Goal: Task Accomplishment & Management: Manage account settings

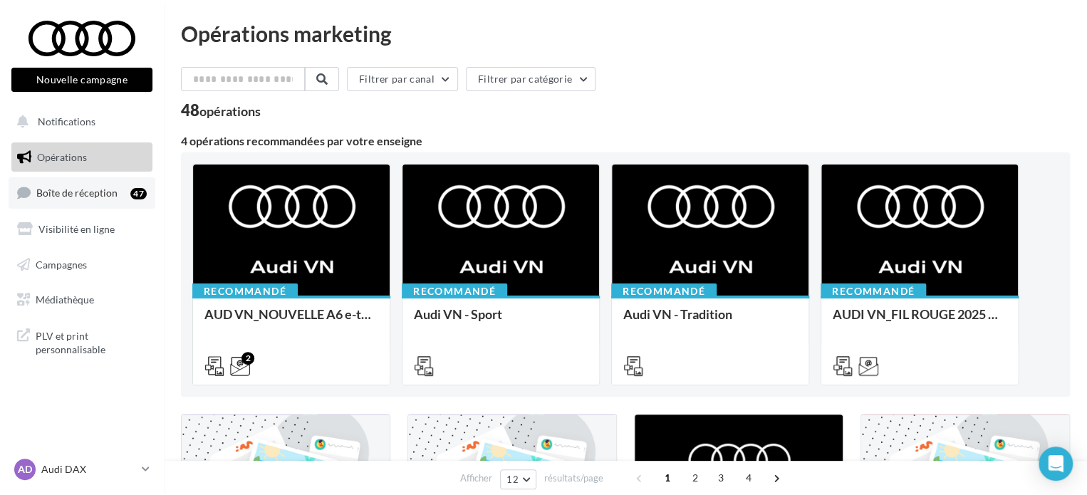
click at [86, 187] on span "Boîte de réception" at bounding box center [76, 193] width 81 height 12
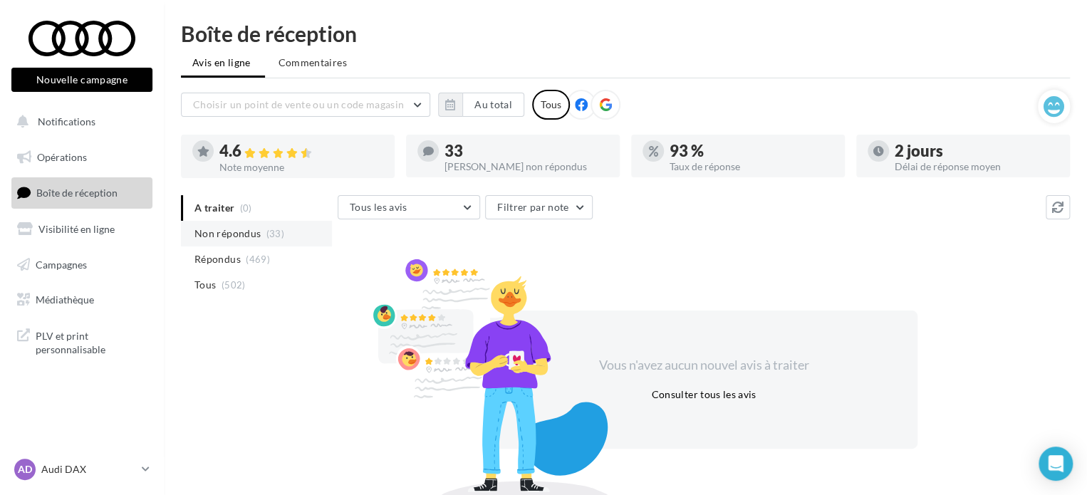
click at [232, 232] on span "Non répondus" at bounding box center [228, 234] width 66 height 14
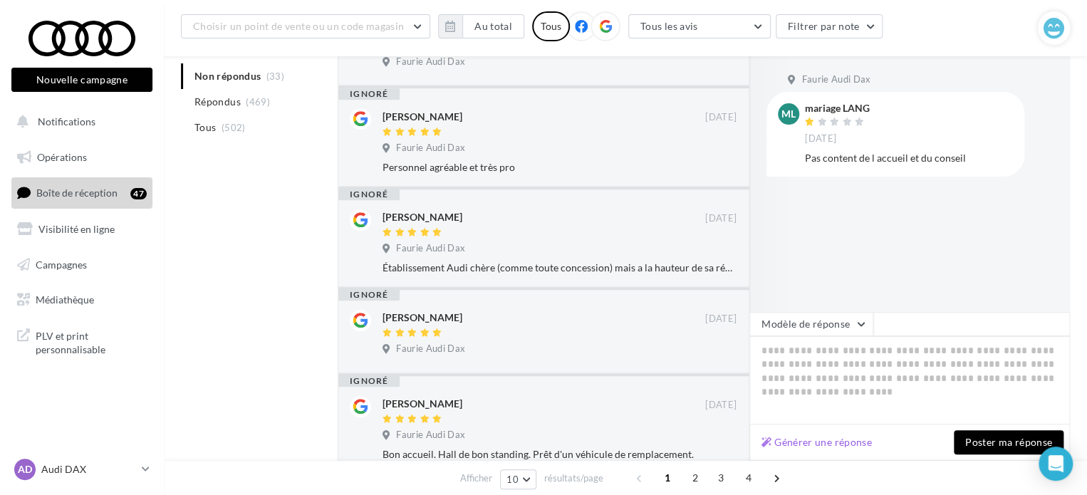
scroll to position [428, 0]
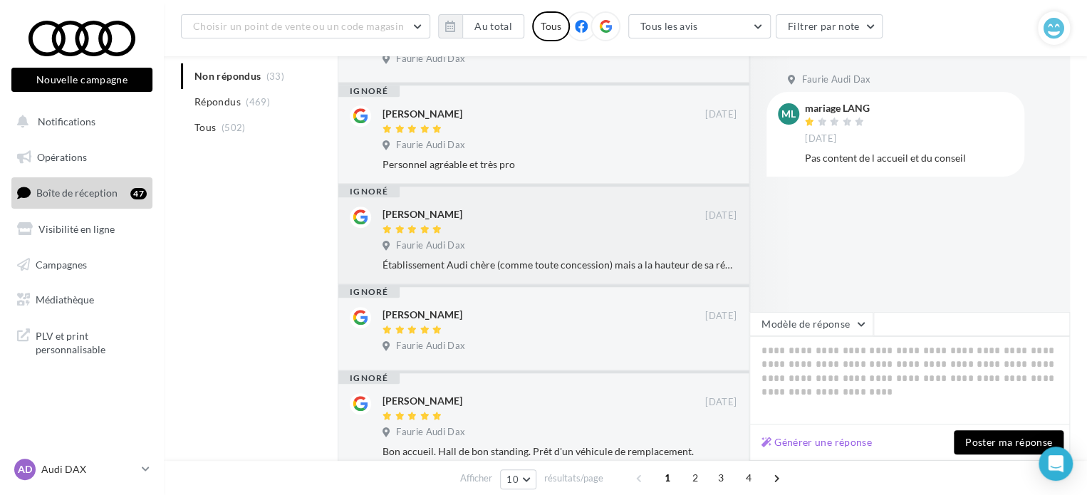
click at [495, 241] on div "Faurie Audi Dax" at bounding box center [560, 247] width 354 height 16
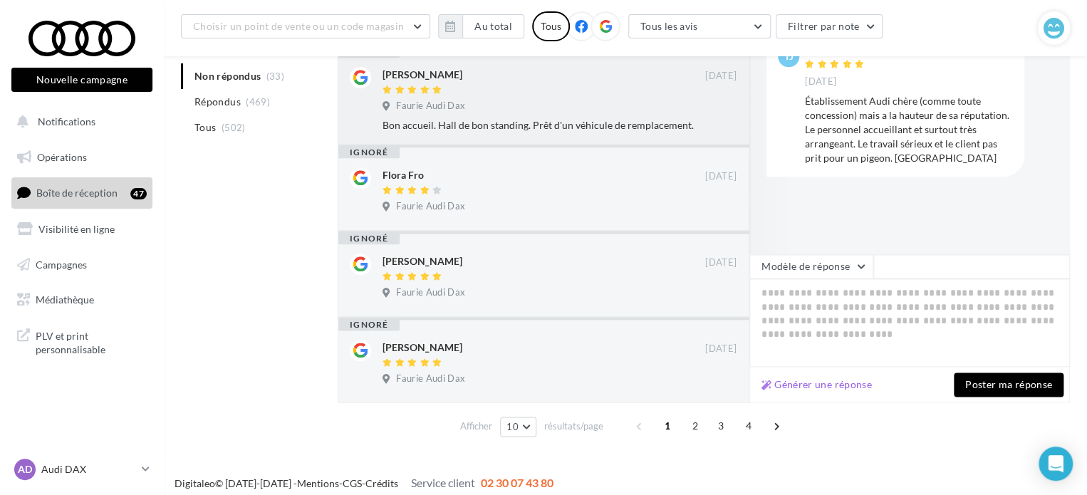
scroll to position [762, 0]
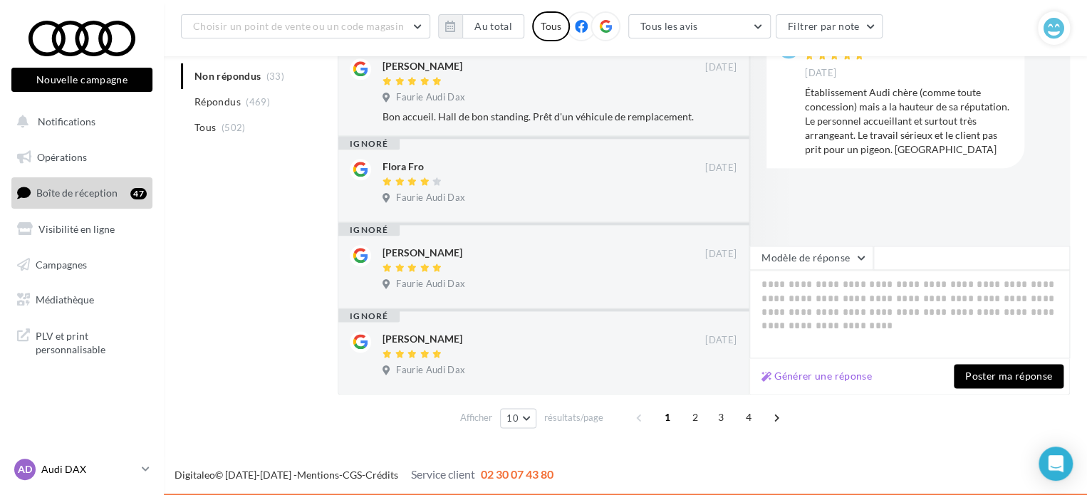
click at [125, 467] on p "Audi DAX" at bounding box center [88, 469] width 95 height 14
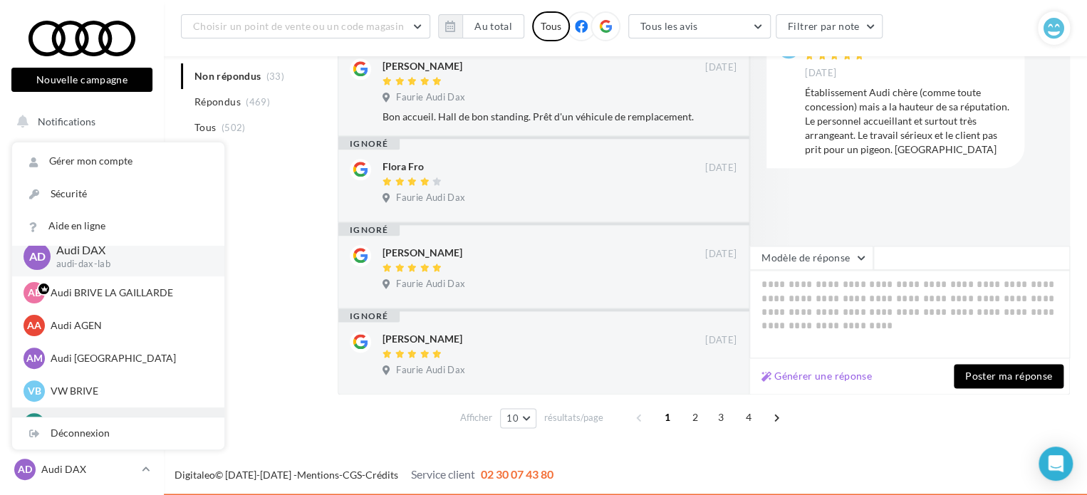
scroll to position [0, 0]
